Goal: Information Seeking & Learning: Learn about a topic

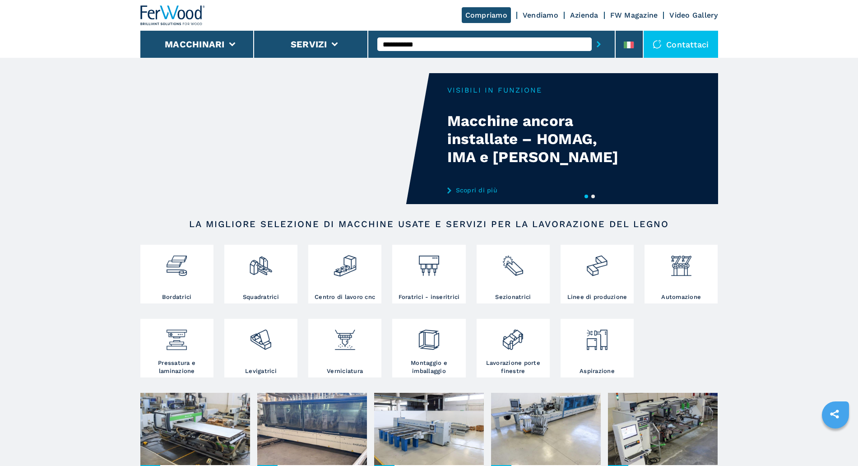
type input "**********"
click at [592, 34] on button "submit-button" at bounding box center [599, 44] width 14 height 21
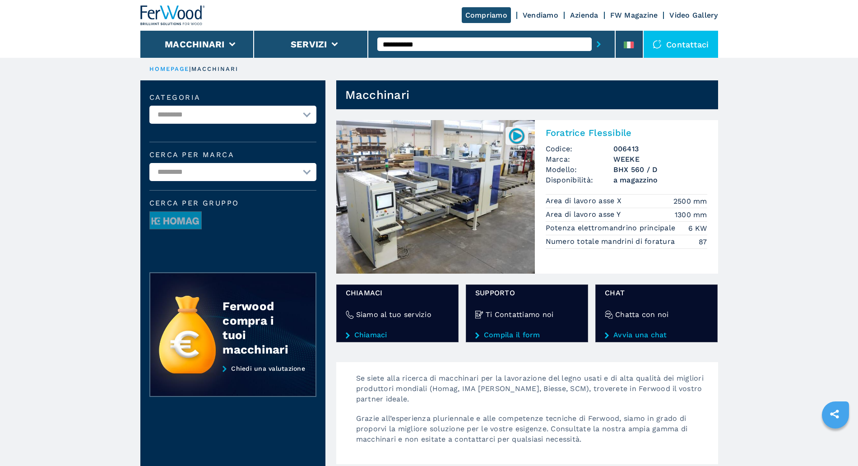
click at [528, 202] on img at bounding box center [435, 196] width 199 height 153
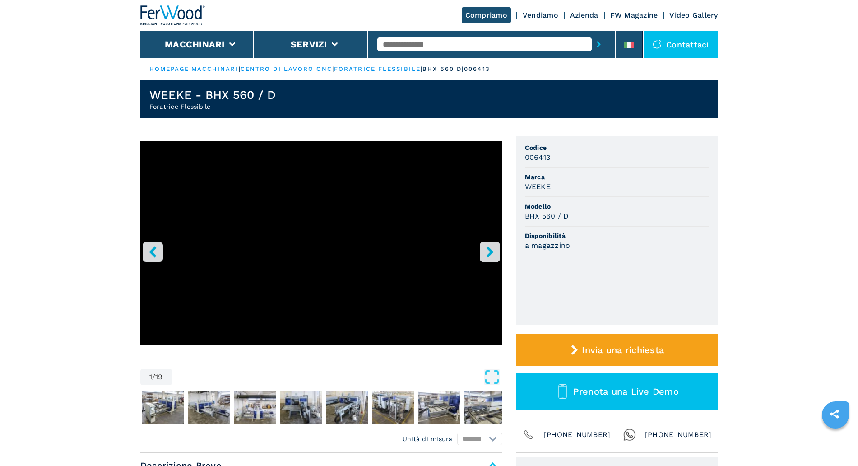
click at [440, 44] on input "text" at bounding box center [484, 44] width 214 height 14
type input "******"
click at [592, 34] on button "submit-button" at bounding box center [599, 44] width 14 height 21
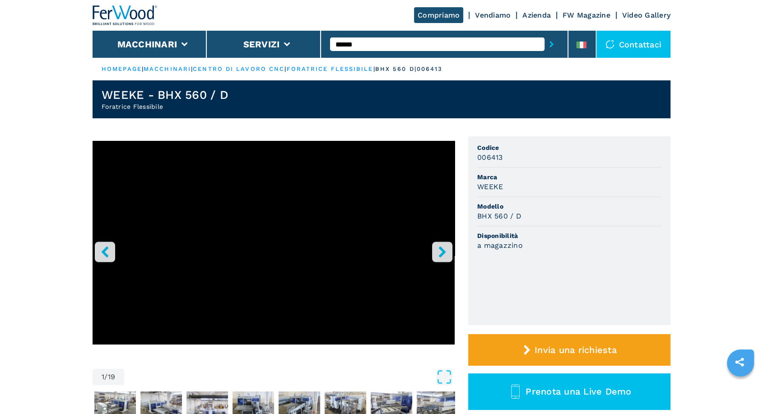
click at [406, 46] on input "******" at bounding box center [437, 44] width 214 height 14
click at [544, 34] on button "submit-button" at bounding box center [551, 44] width 14 height 21
click at [411, 50] on input "******" at bounding box center [437, 44] width 214 height 14
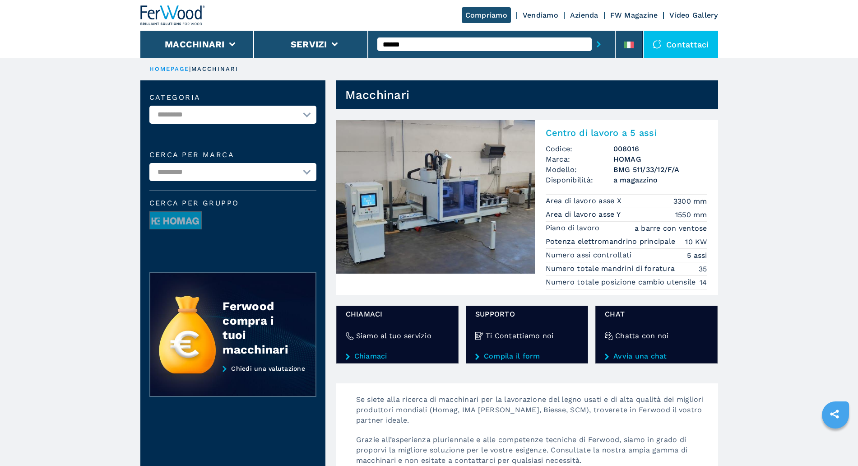
click at [443, 186] on img at bounding box center [435, 196] width 199 height 153
click at [503, 209] on img at bounding box center [435, 196] width 199 height 153
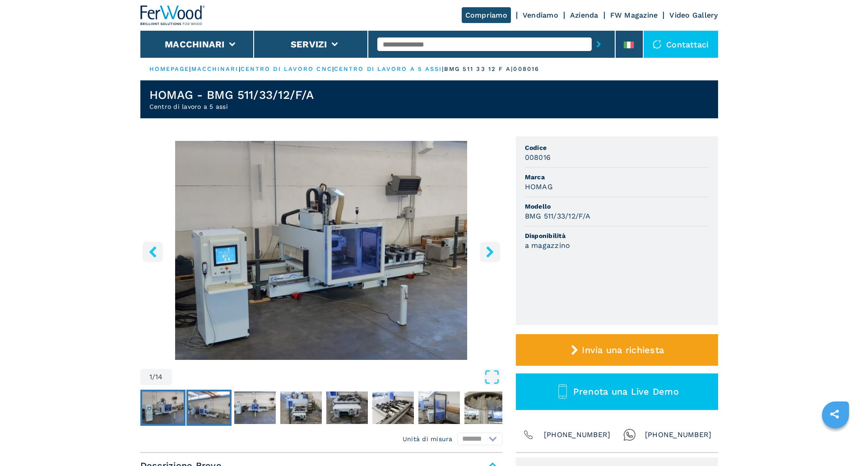
click at [215, 406] on img "Go to Slide 2" at bounding box center [209, 407] width 42 height 32
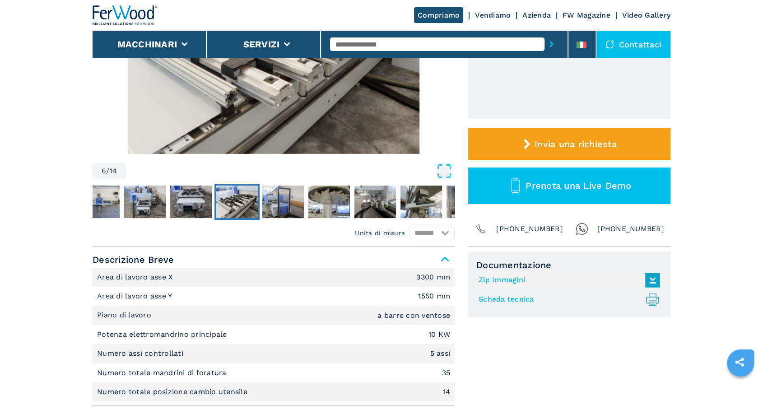
scroll to position [334, 0]
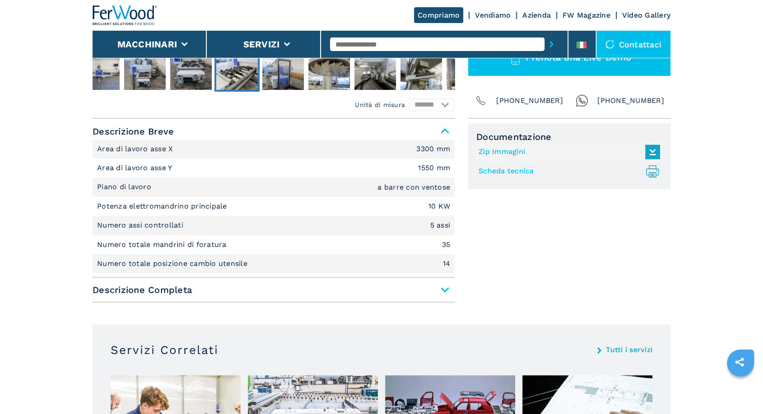
click at [440, 290] on span "Descrizione Completa" at bounding box center [274, 290] width 362 height 16
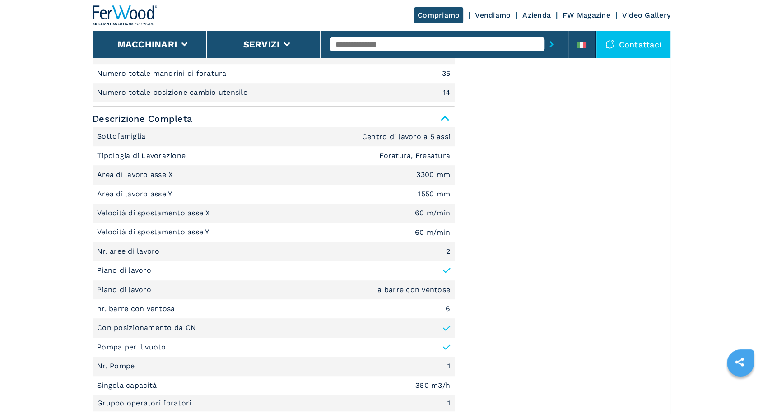
scroll to position [501, 0]
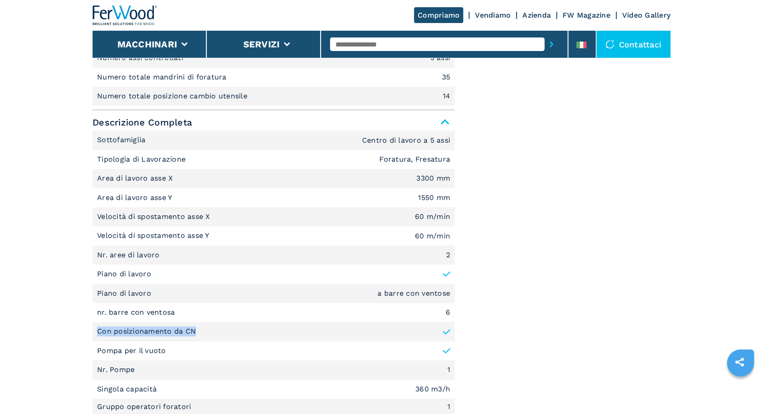
drag, startPoint x: 97, startPoint y: 334, endPoint x: 205, endPoint y: 334, distance: 107.4
click at [205, 334] on li "Con posizionamento da CN" at bounding box center [274, 331] width 362 height 19
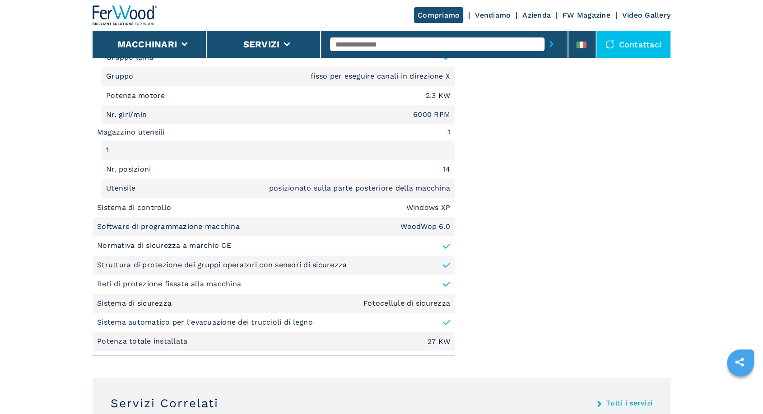
scroll to position [1170, 0]
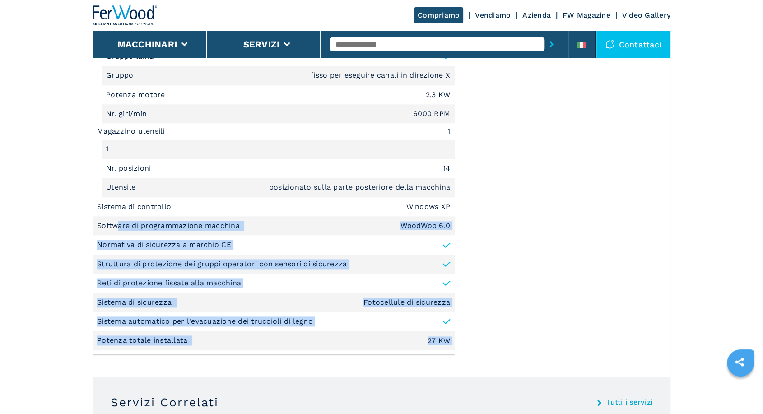
drag, startPoint x: 119, startPoint y: 229, endPoint x: 532, endPoint y: 218, distance: 412.7
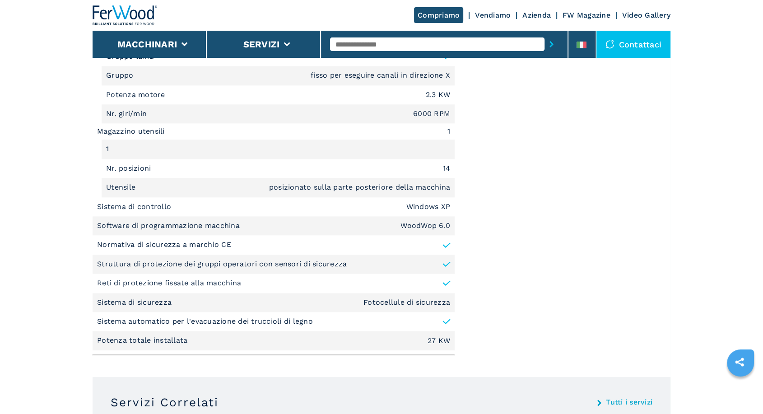
drag, startPoint x: 153, startPoint y: 232, endPoint x: 258, endPoint y: 232, distance: 104.7
click at [258, 232] on li "Software di programmazione macchina WoodWop 6.0" at bounding box center [274, 225] width 362 height 19
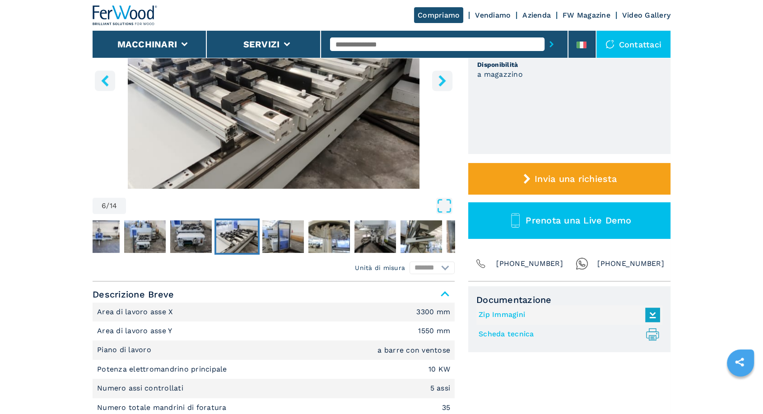
scroll to position [0, 0]
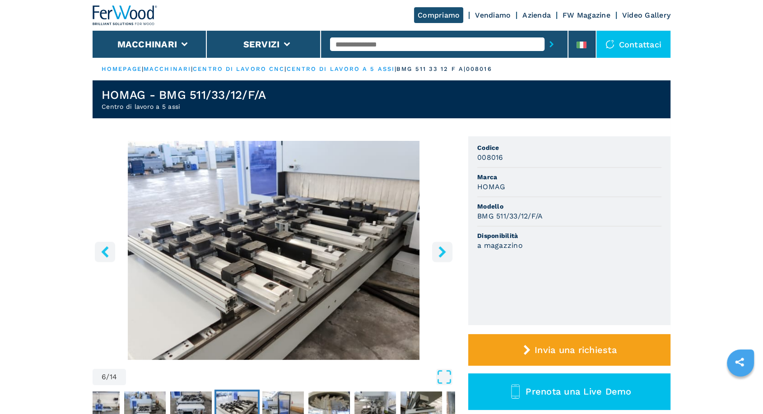
click at [97, 254] on button "left-button" at bounding box center [105, 251] width 20 height 20
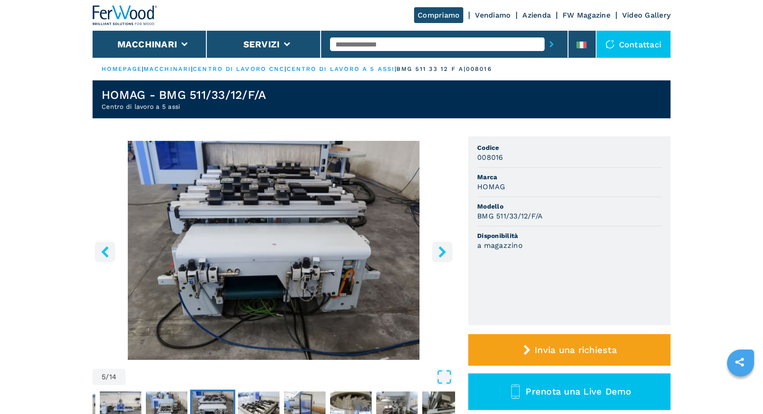
click at [97, 254] on button "left-button" at bounding box center [105, 251] width 20 height 20
click at [99, 254] on icon "left-button" at bounding box center [104, 251] width 11 height 11
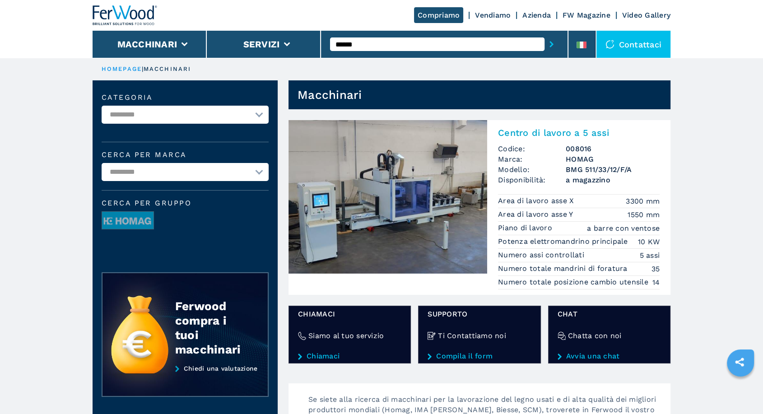
click at [568, 236] on p "Potenza elettromandrino principale" at bounding box center [564, 241] width 132 height 10
click at [534, 136] on h2 "Centro di lavoro a 5 assi" at bounding box center [579, 132] width 162 height 11
